Goal: Task Accomplishment & Management: Manage account settings

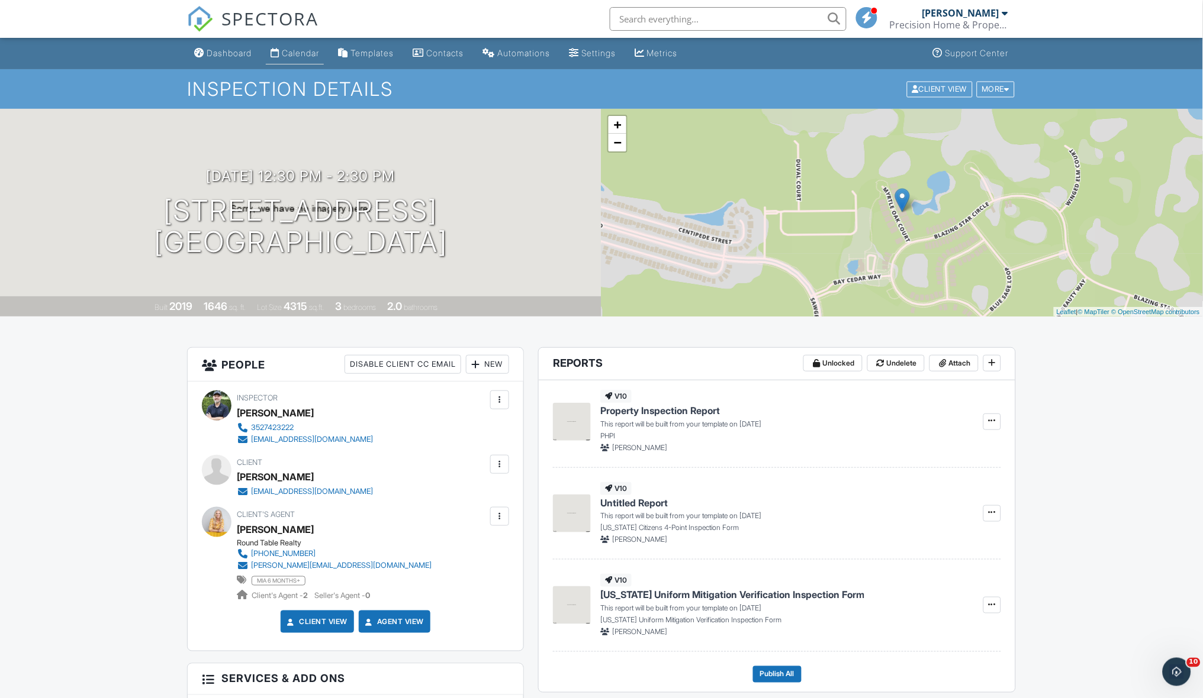
click at [312, 57] on div "Calendar" at bounding box center [300, 53] width 37 height 10
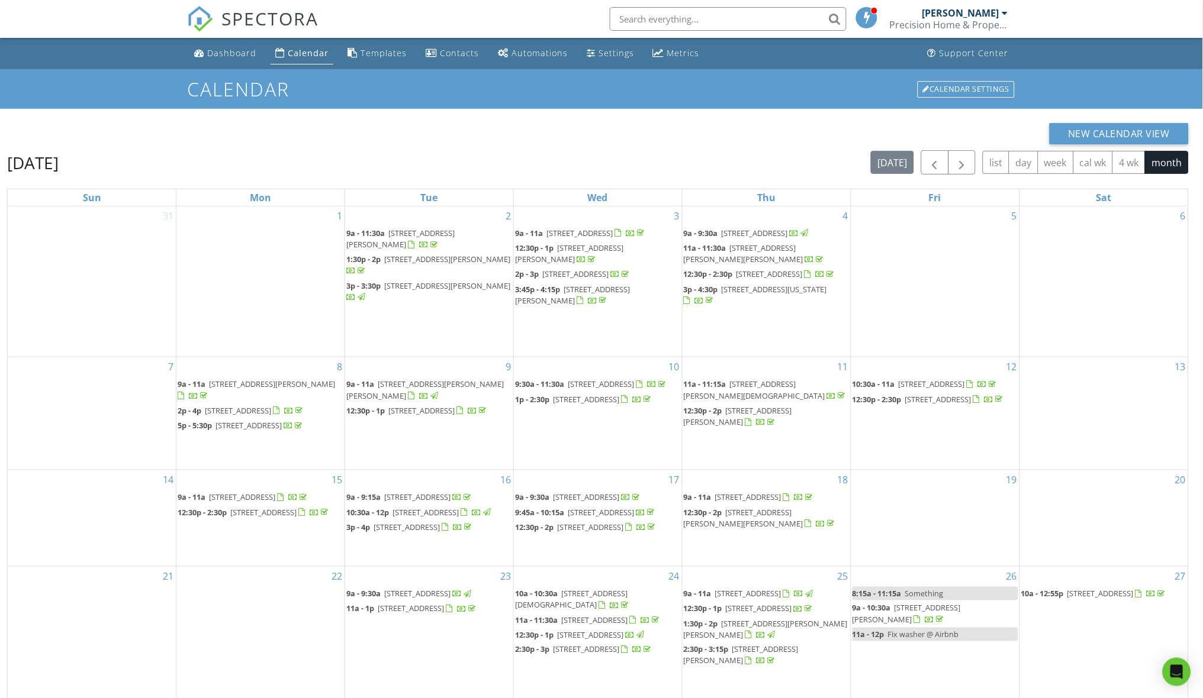
click at [312, 57] on div "Calendar" at bounding box center [308, 52] width 41 height 11
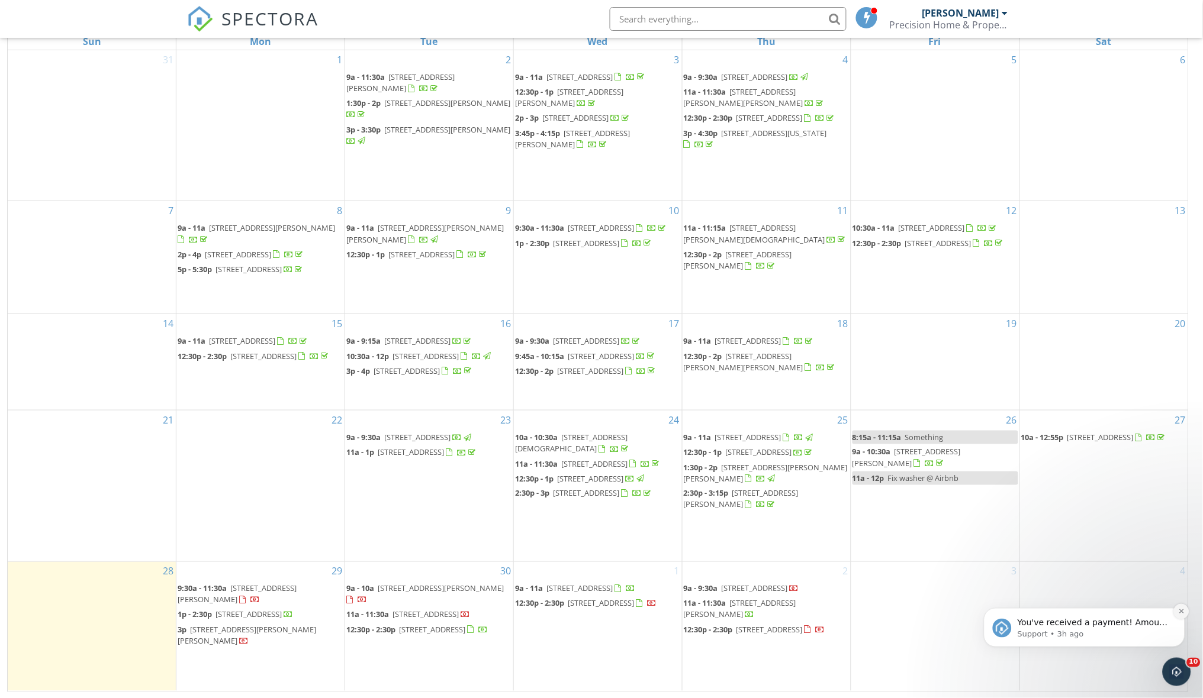
click at [1178, 614] on icon "Dismiss notification" at bounding box center [1181, 611] width 7 height 7
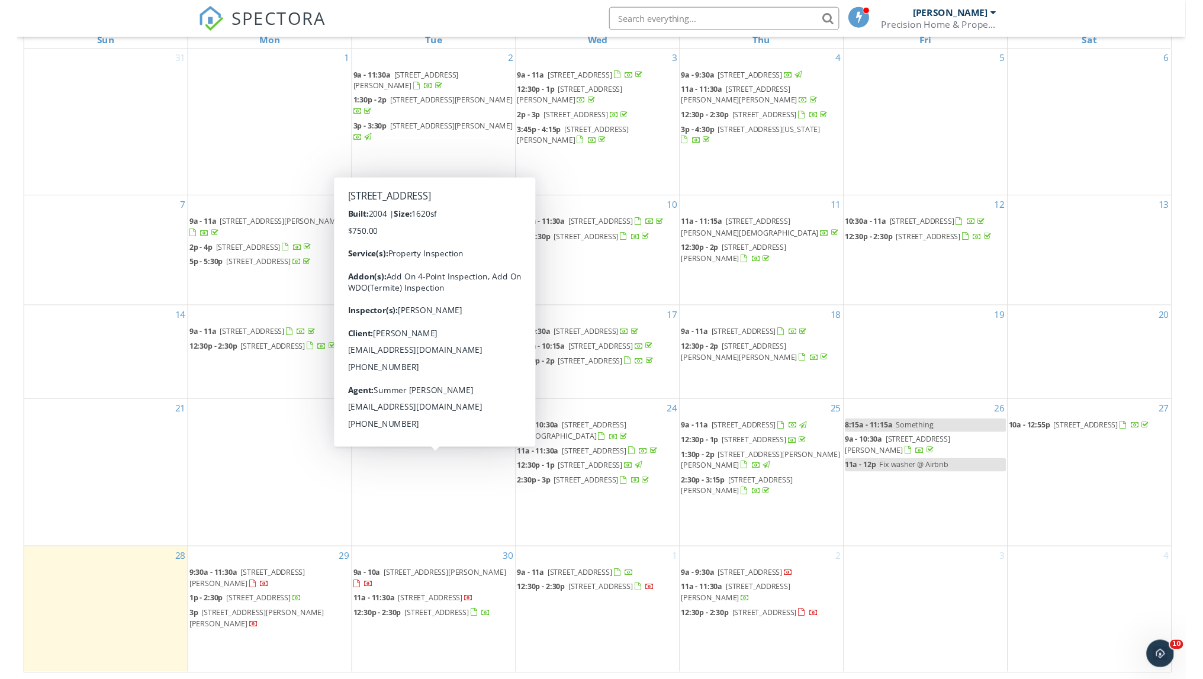
scroll to position [156, 0]
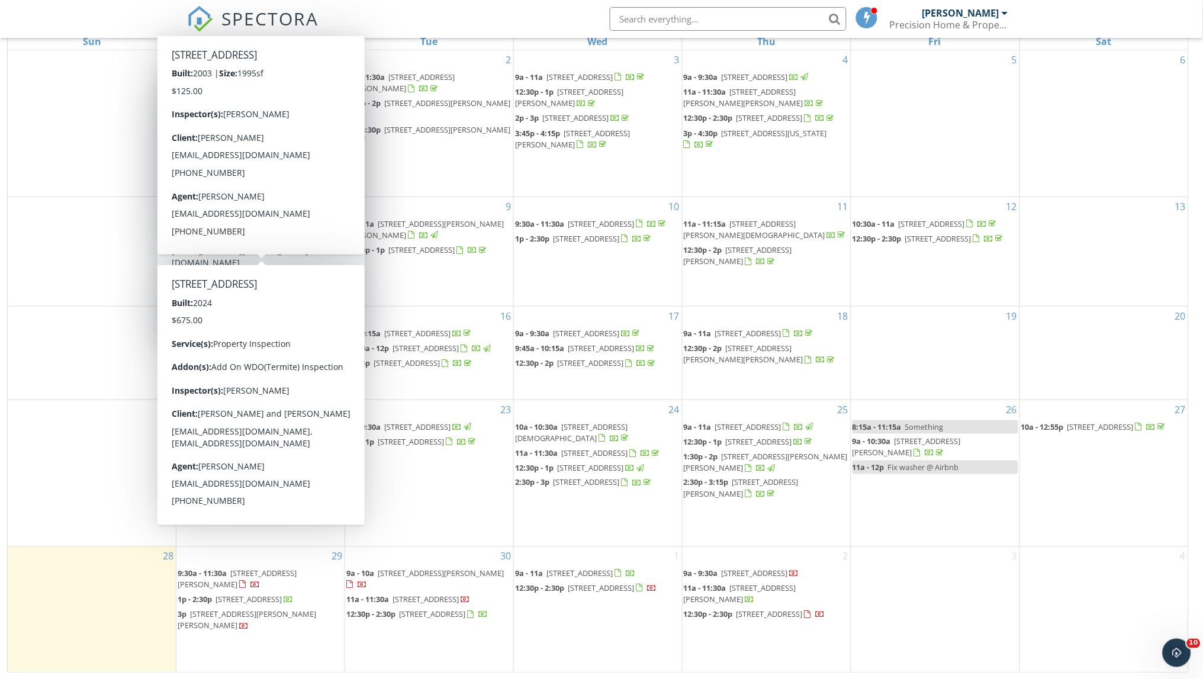
click at [391, 14] on div "SPECTORA Mike Mitchell Precision Home & Property Inspections Role: Inspector Ch…" at bounding box center [601, 19] width 829 height 38
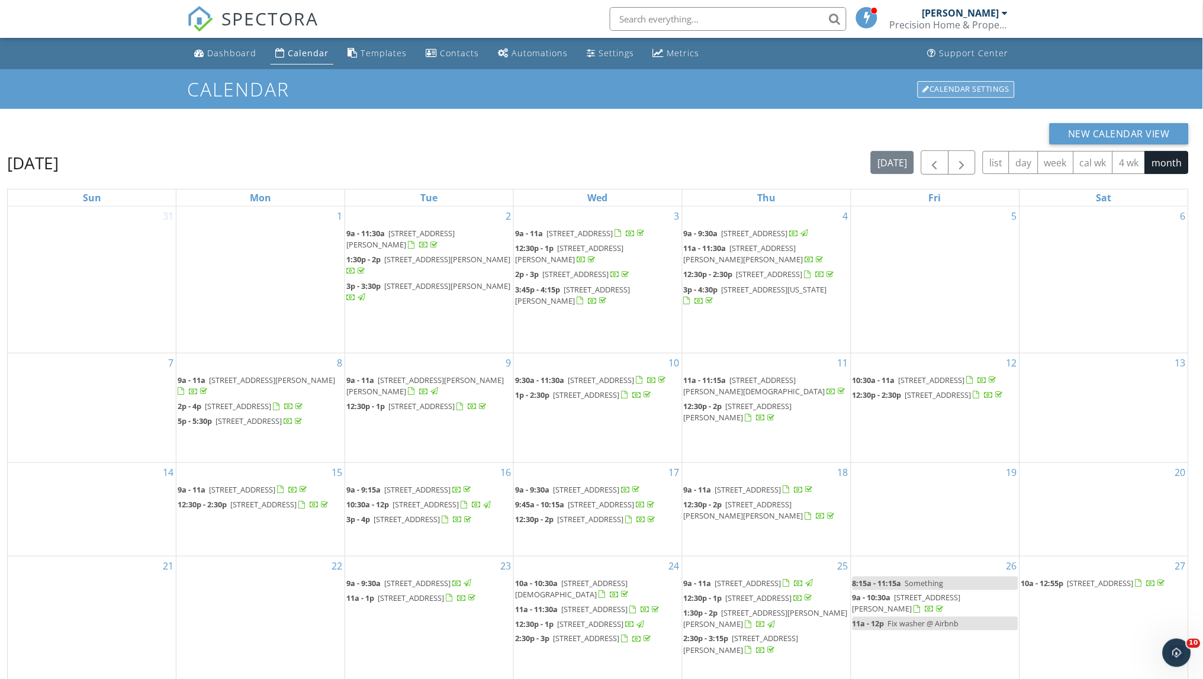
scroll to position [0, 0]
click at [1059, 158] on button "week" at bounding box center [1056, 162] width 36 height 23
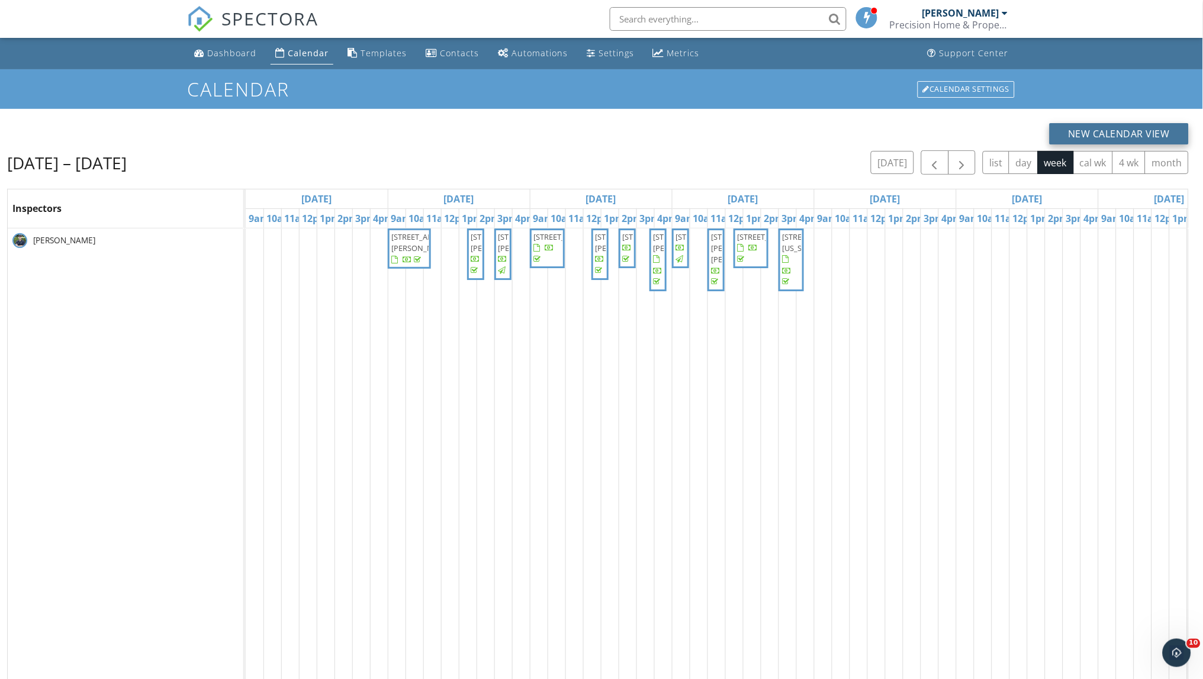
click at [1092, 134] on button "New Calendar View" at bounding box center [1119, 133] width 140 height 21
